Goal: Communication & Community: Answer question/provide support

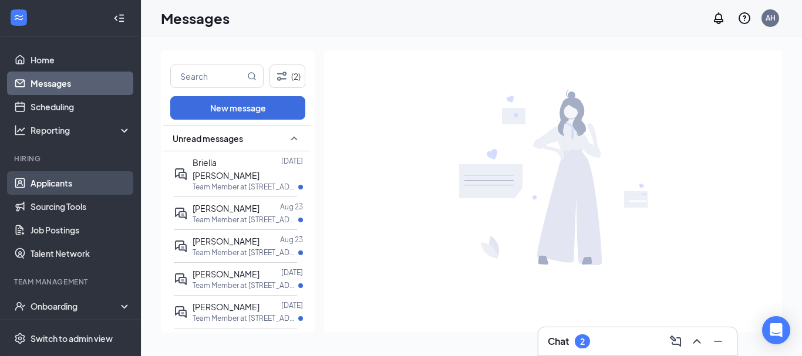
click at [83, 181] on link "Applicants" at bounding box center [81, 182] width 100 height 23
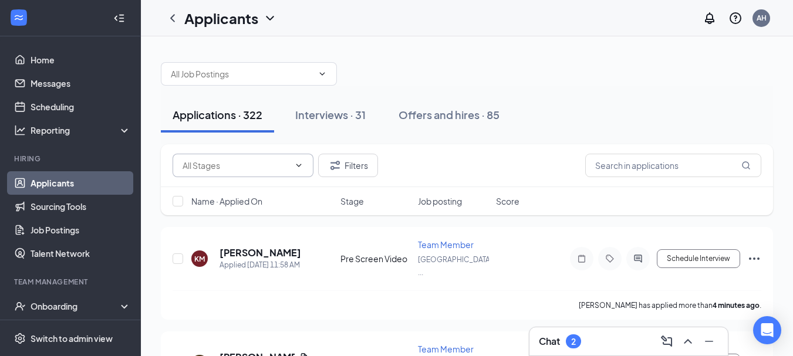
click at [295, 166] on icon "ChevronDown" at bounding box center [298, 165] width 9 height 9
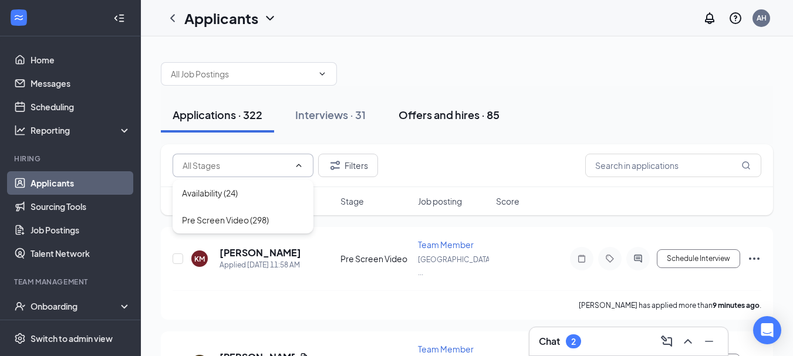
click at [458, 121] on div "Offers and hires · 85" at bounding box center [448, 114] width 101 height 15
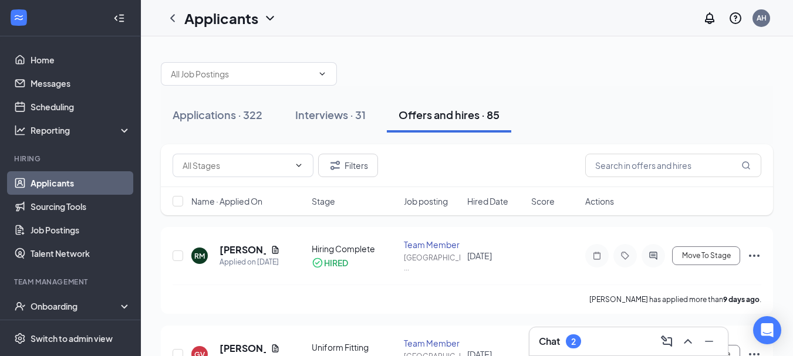
click at [282, 179] on div "Filters" at bounding box center [467, 165] width 612 height 43
click at [300, 168] on icon "ChevronDown" at bounding box center [298, 165] width 9 height 9
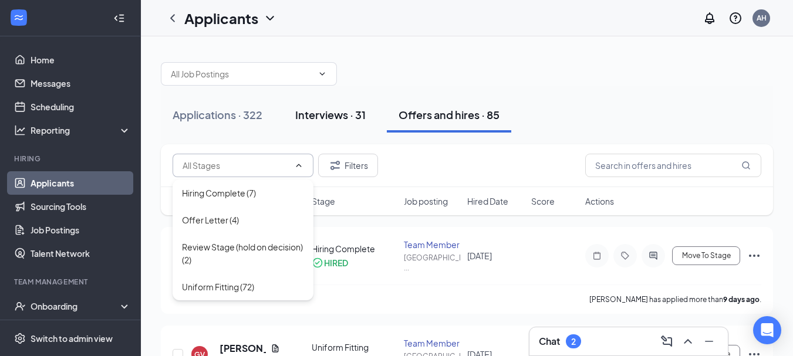
click at [349, 121] on div "Interviews · 31" at bounding box center [330, 114] width 70 height 15
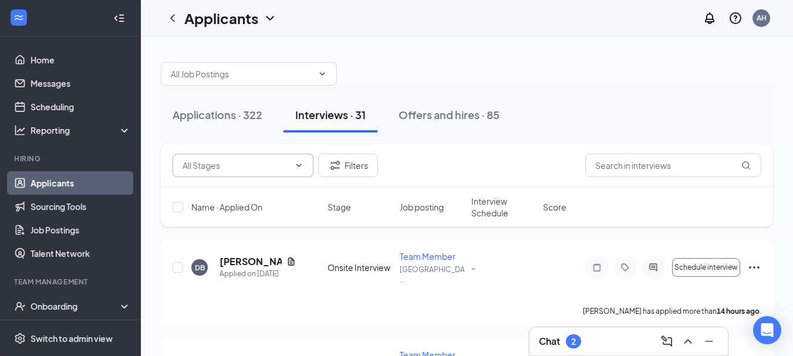
click at [299, 164] on icon "ChevronDown" at bounding box center [298, 165] width 9 height 9
click at [231, 126] on button "Applications · 322" at bounding box center [217, 114] width 113 height 35
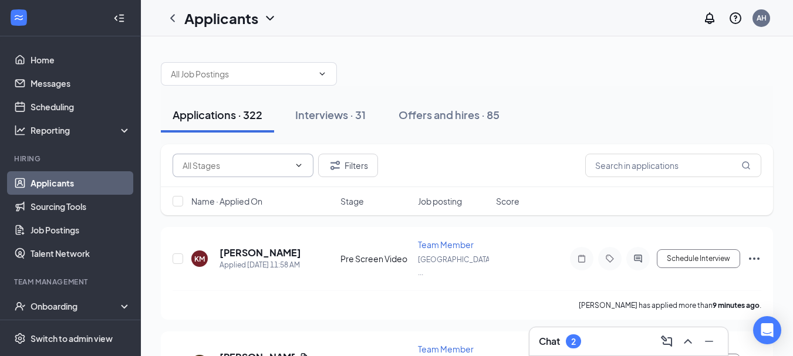
click at [305, 167] on span at bounding box center [243, 165] width 141 height 23
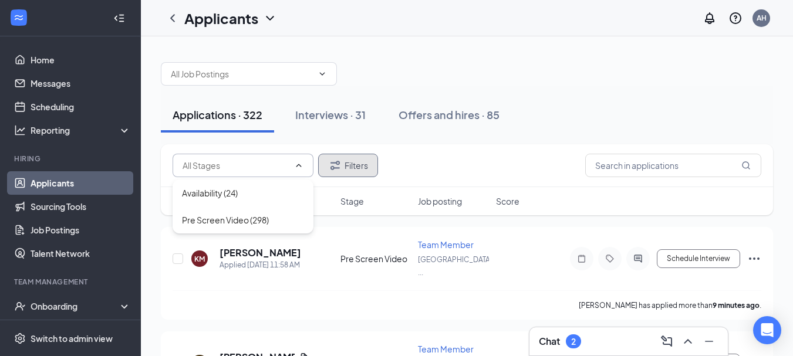
click at [337, 165] on icon "Filter" at bounding box center [335, 165] width 14 height 14
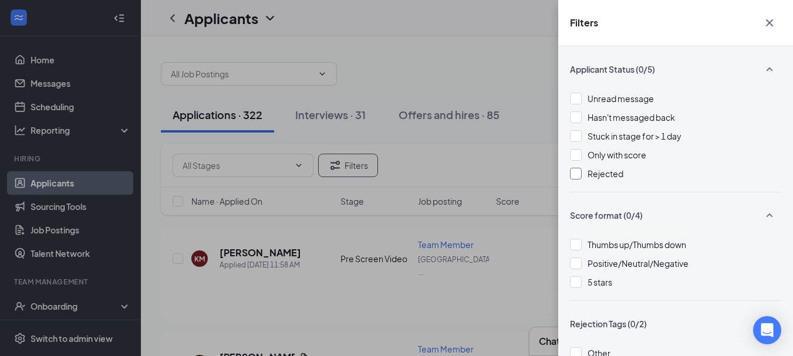
click at [577, 180] on div "Rejected" at bounding box center [675, 173] width 211 height 13
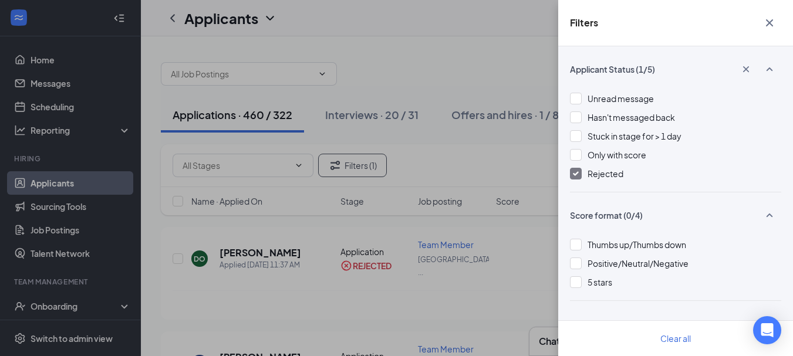
click at [773, 25] on icon "Cross" at bounding box center [769, 23] width 14 height 14
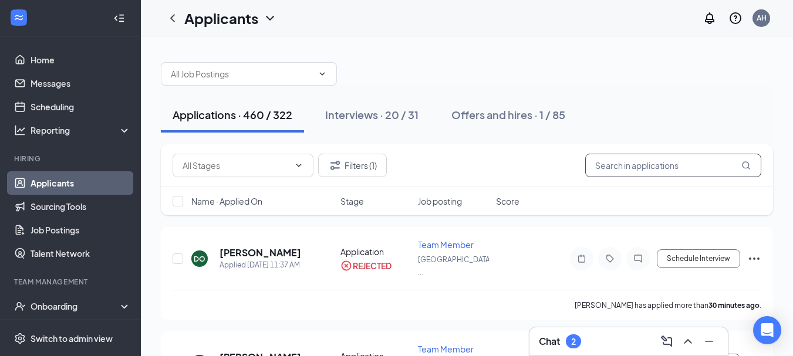
click at [690, 166] on input "text" at bounding box center [673, 165] width 176 height 23
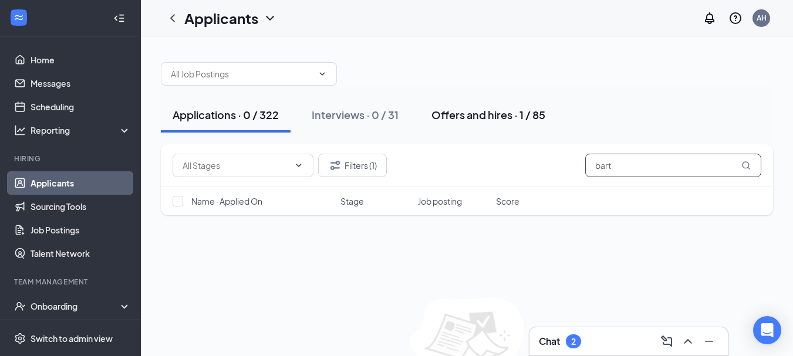
type input "bart"
click at [518, 111] on div "Offers and hires · 1 / 85" at bounding box center [488, 114] width 114 height 15
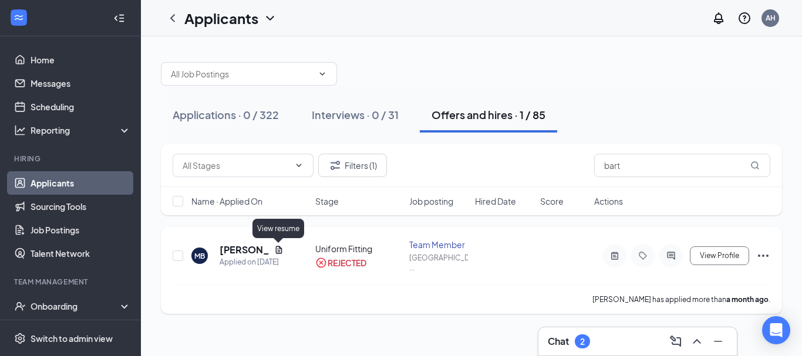
click at [279, 254] on icon "Document" at bounding box center [278, 249] width 9 height 9
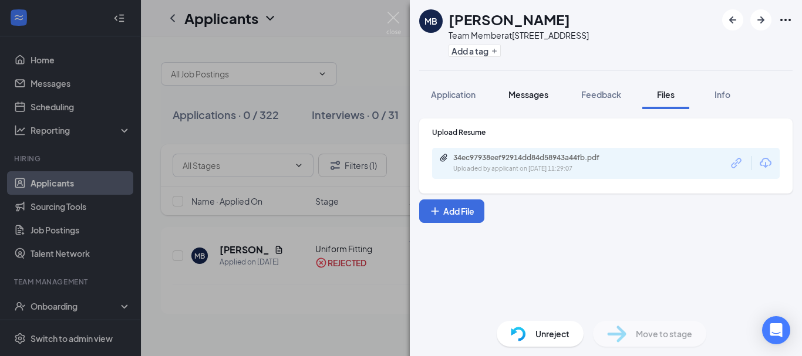
drag, startPoint x: 528, startPoint y: 100, endPoint x: 519, endPoint y: 99, distance: 9.4
click at [519, 99] on span "Messages" at bounding box center [528, 94] width 40 height 11
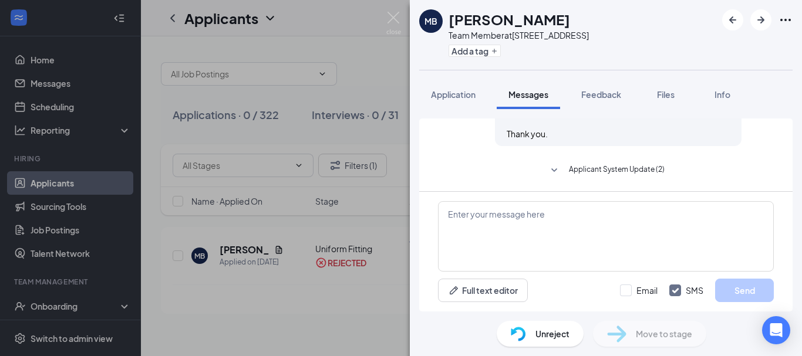
scroll to position [626, 0]
click at [543, 208] on textarea at bounding box center [606, 236] width 336 height 70
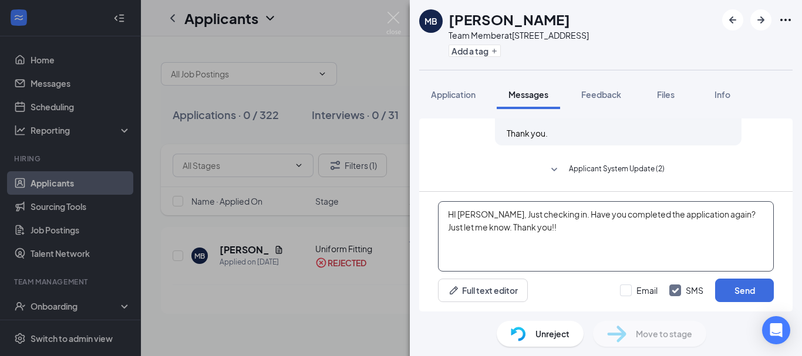
click at [758, 214] on textarea "HI [PERSON_NAME], Just checking in. Have you completed the application again? J…" at bounding box center [606, 236] width 336 height 70
type textarea "HI [PERSON_NAME], Just checking in. Have you completed the application again? J…"
click at [628, 294] on input "Email" at bounding box center [639, 291] width 38 height 12
checkbox input "true"
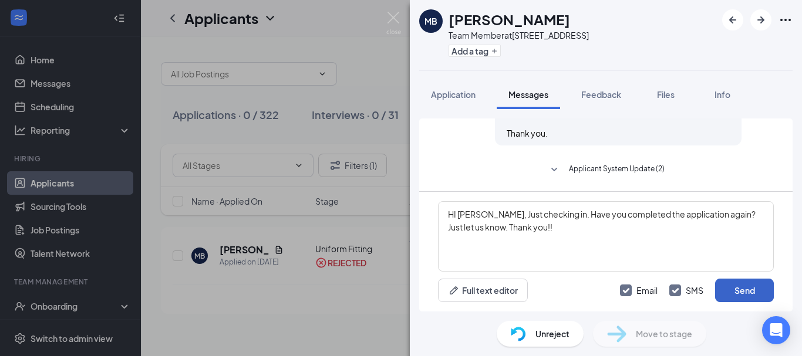
click at [758, 296] on button "Send" at bounding box center [744, 290] width 59 height 23
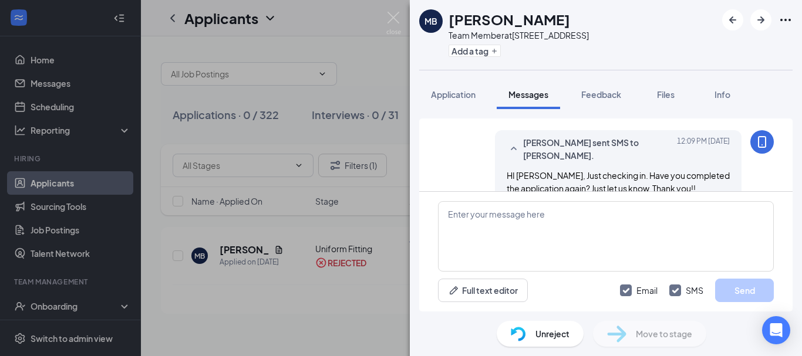
scroll to position [778, 0]
click at [390, 19] on img at bounding box center [393, 23] width 15 height 23
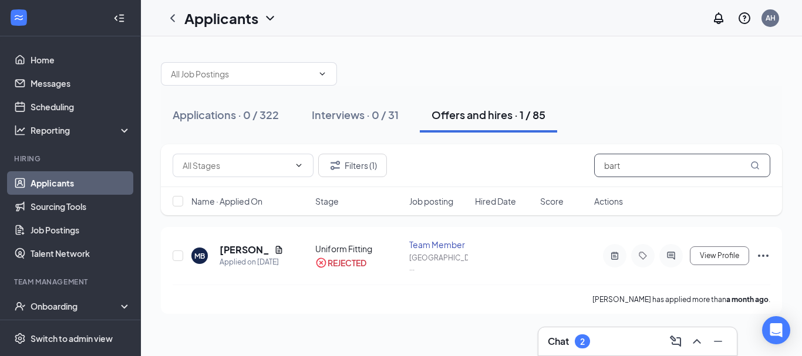
drag, startPoint x: 648, startPoint y: 163, endPoint x: 566, endPoint y: 160, distance: 82.8
click at [566, 160] on div "Filters (1) bart" at bounding box center [471, 165] width 597 height 23
